Goal: Task Accomplishment & Management: Complete application form

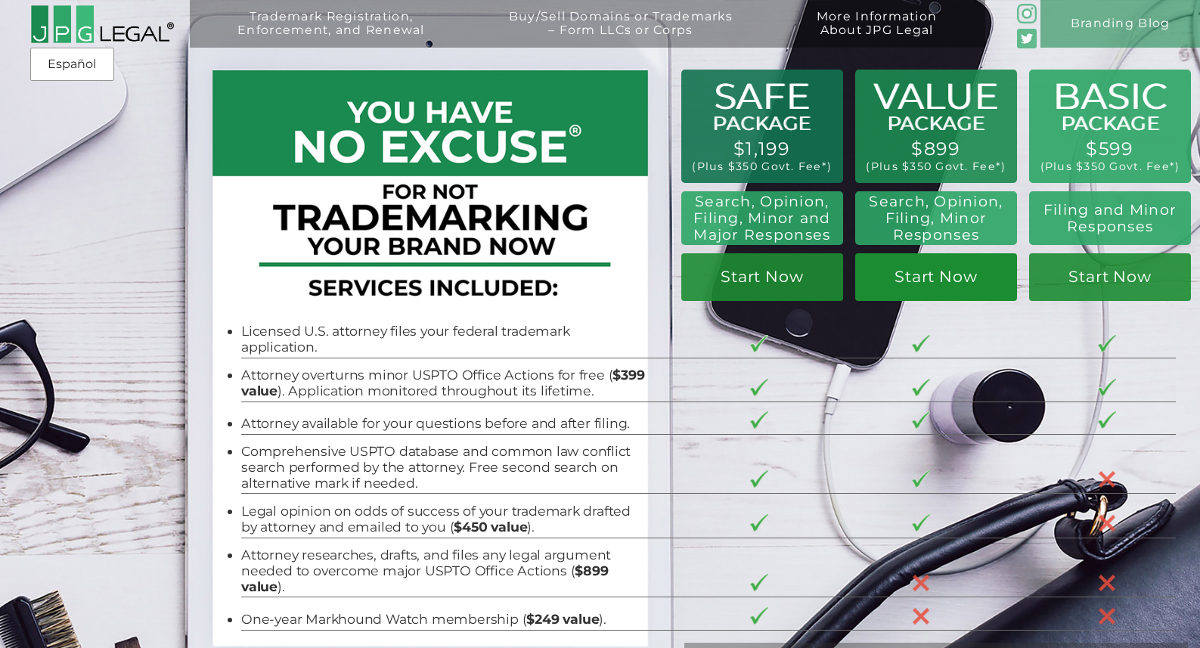
click at [923, 284] on link "Start Now" at bounding box center [936, 277] width 162 height 48
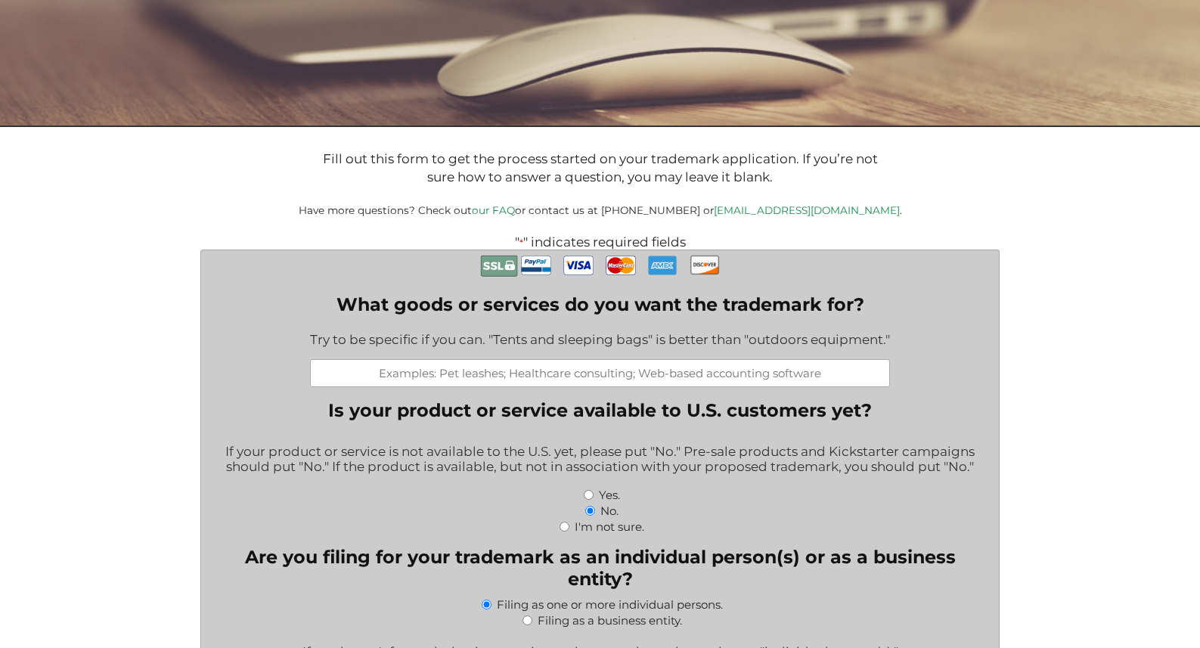
scroll to position [192, 0]
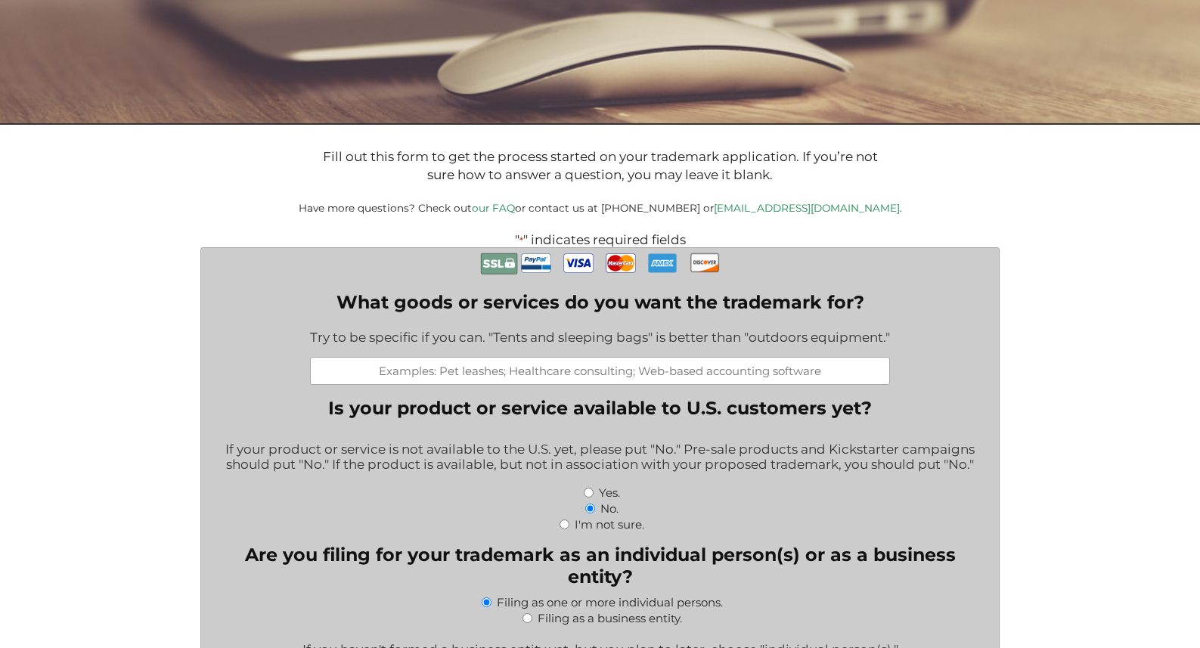
click at [625, 365] on input "What goods or services do you want the trademark for?" at bounding box center [600, 371] width 580 height 28
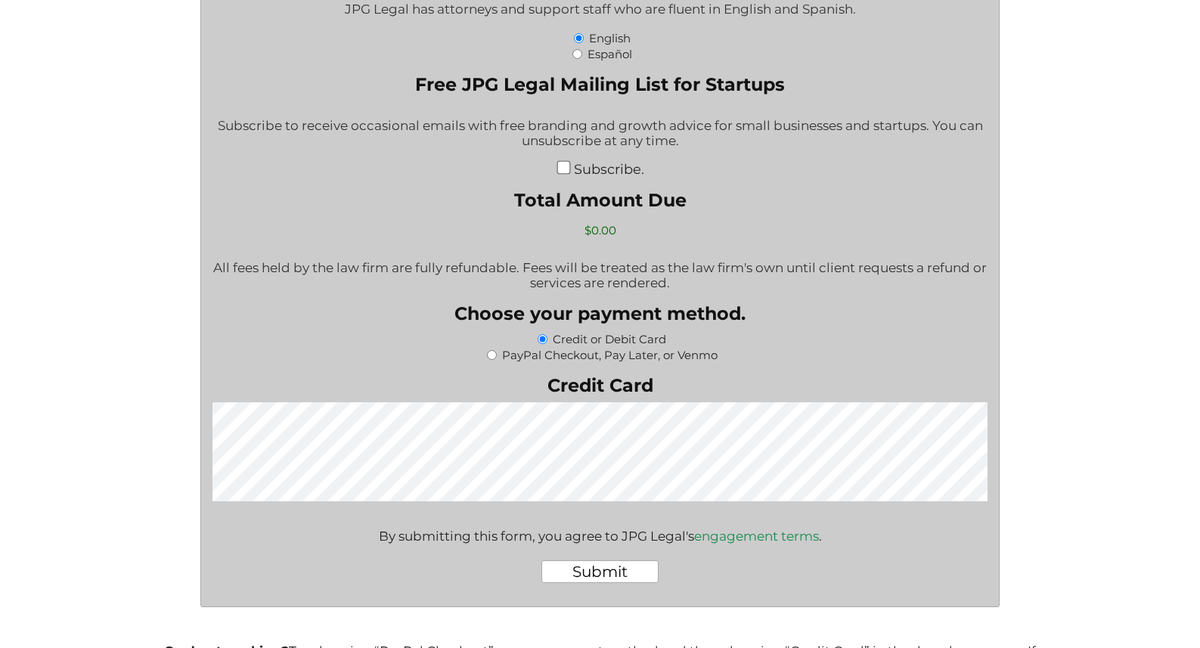
scroll to position [2491, 0]
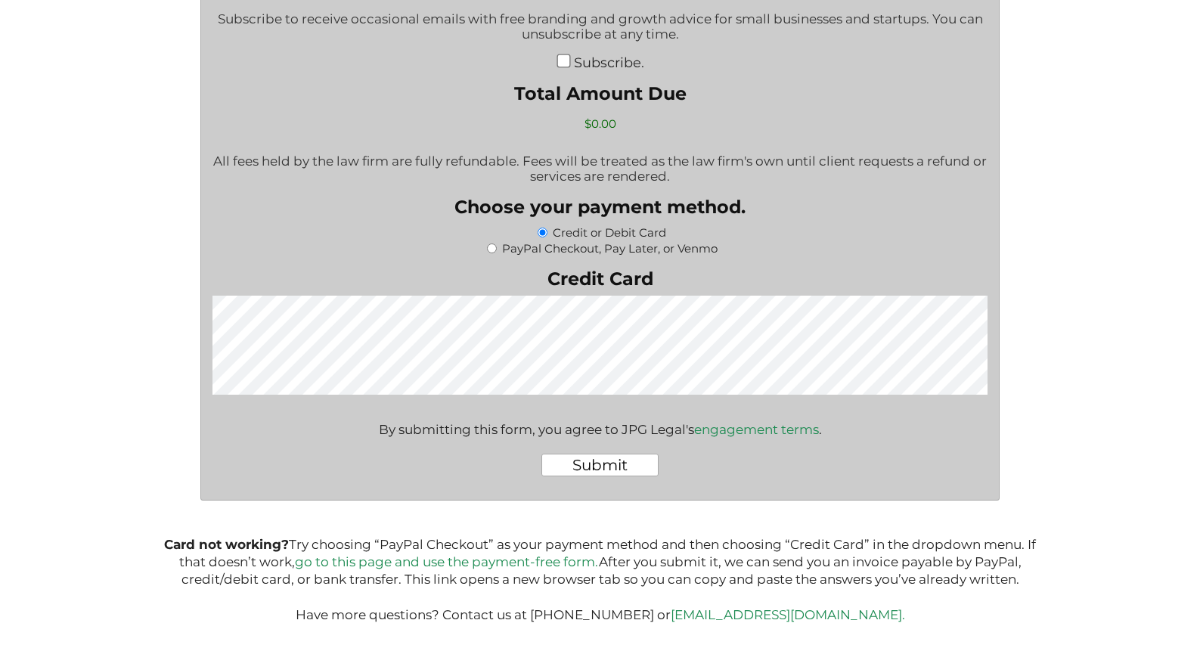
type input "led strip and led neon lights"
click at [770, 616] on link "[EMAIL_ADDRESS][DOMAIN_NAME]." at bounding box center [788, 614] width 234 height 15
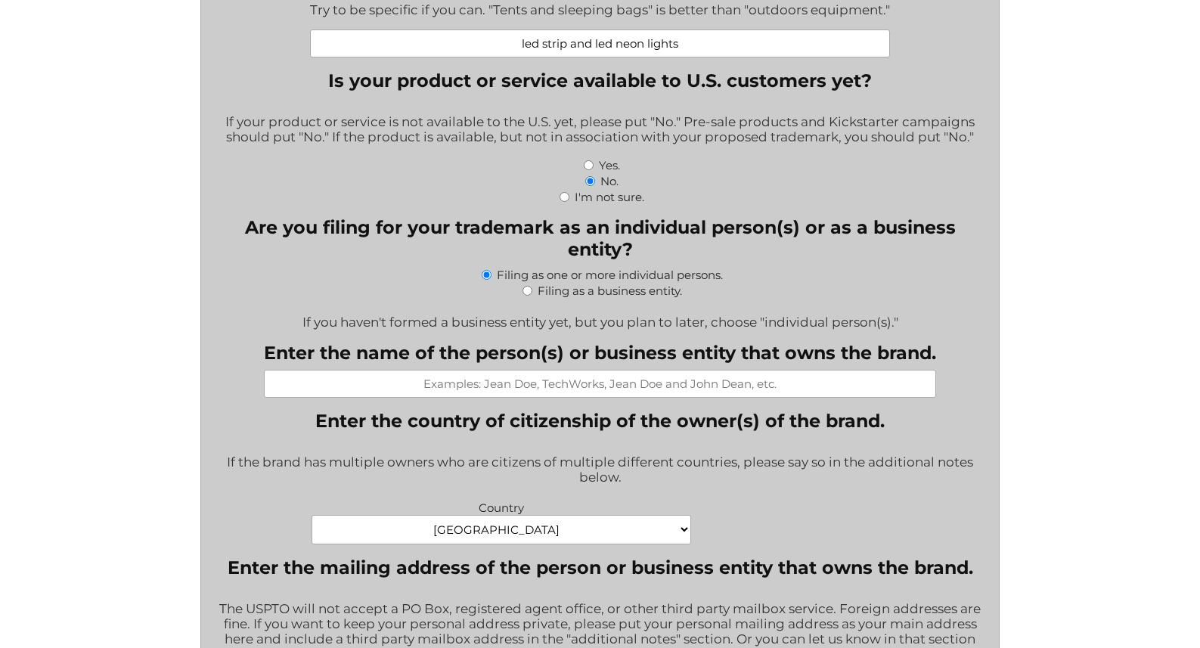
scroll to position [642, 0]
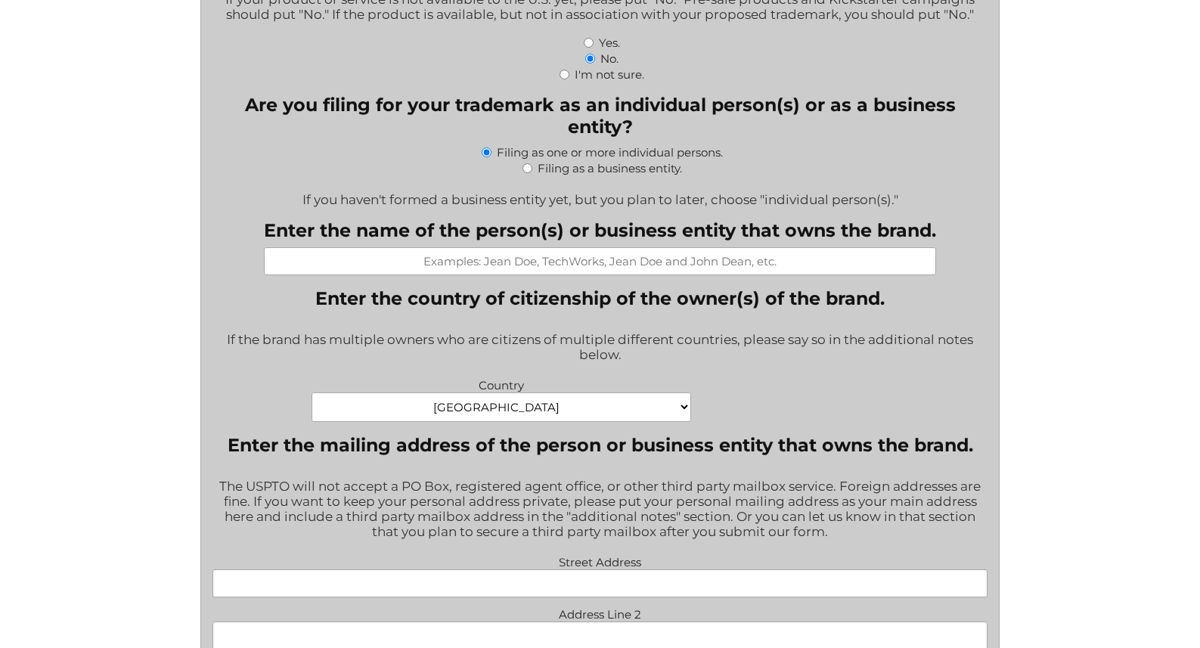
click at [678, 414] on select "[GEOGRAPHIC_DATA] [GEOGRAPHIC_DATA] [GEOGRAPHIC_DATA] [US_STATE] [GEOGRAPHIC_DA…" at bounding box center [502, 406] width 380 height 29
select select "[GEOGRAPHIC_DATA]"
click at [312, 399] on select "[GEOGRAPHIC_DATA] [GEOGRAPHIC_DATA] [GEOGRAPHIC_DATA] [US_STATE] [GEOGRAPHIC_DA…" at bounding box center [502, 406] width 380 height 29
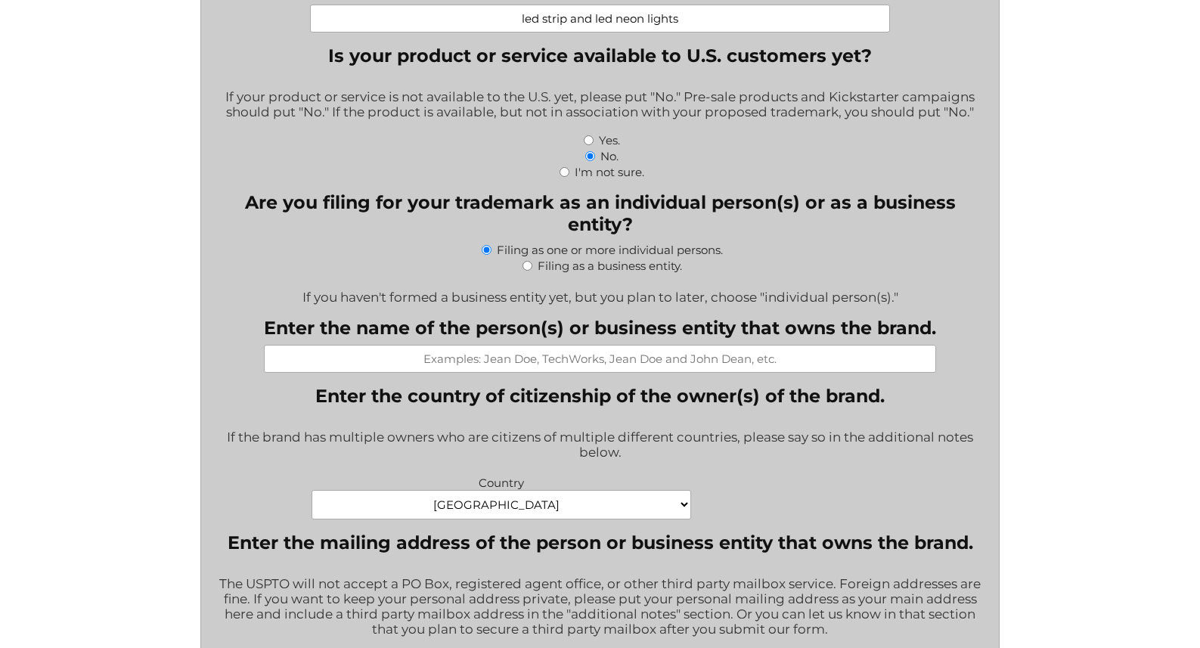
scroll to position [0, 0]
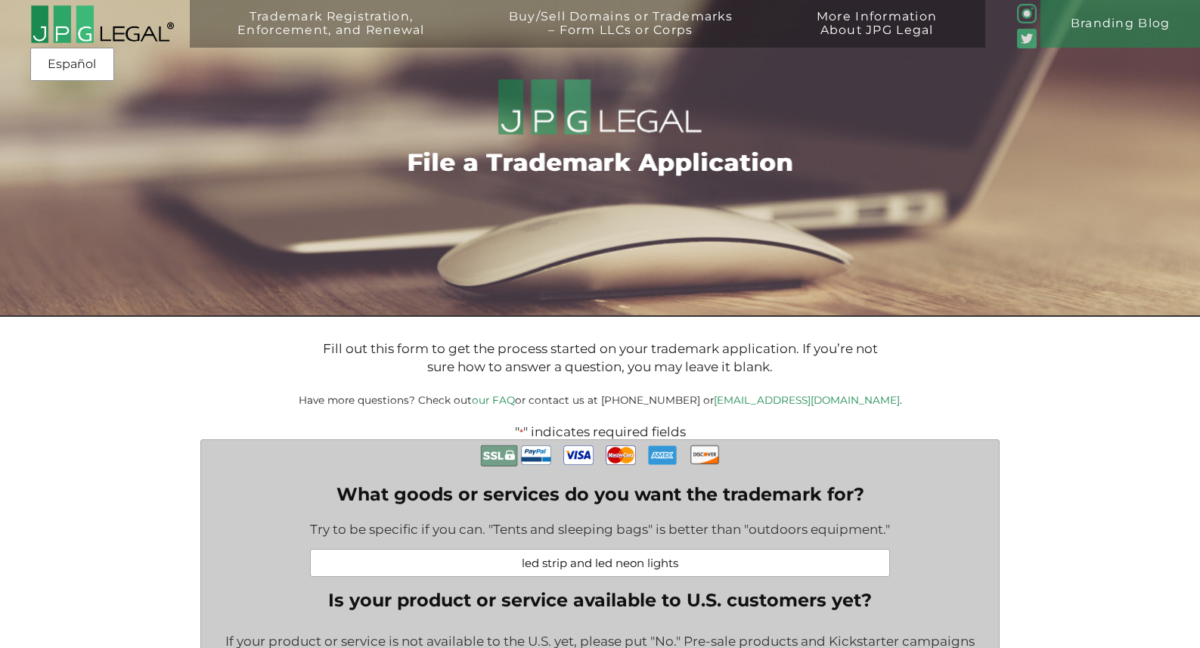
click at [1028, 17] on img at bounding box center [1027, 14] width 20 height 20
